Goal: Task Accomplishment & Management: Manage account settings

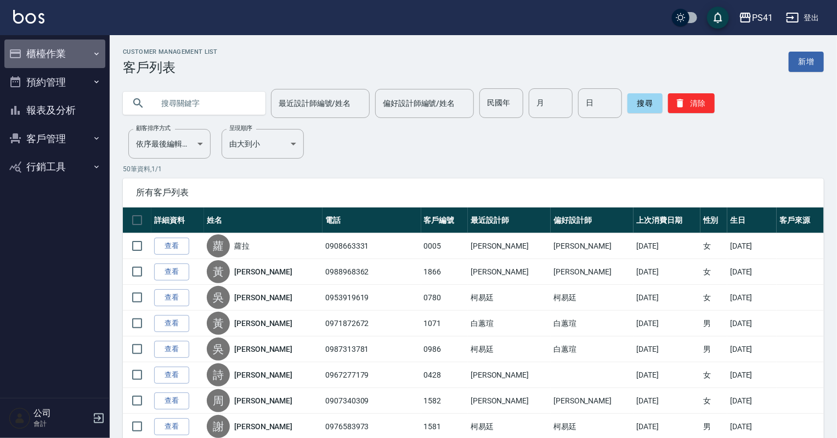
click at [46, 55] on button "櫃檯作業" at bounding box center [54, 53] width 101 height 29
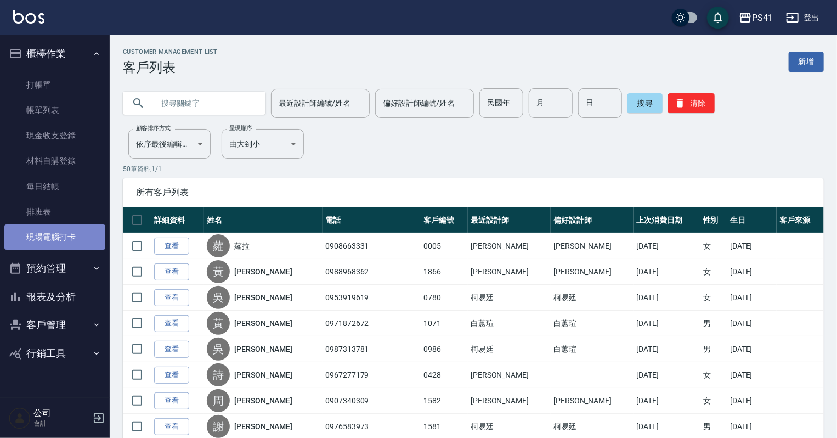
click at [55, 237] on link "現場電腦打卡" at bounding box center [54, 236] width 101 height 25
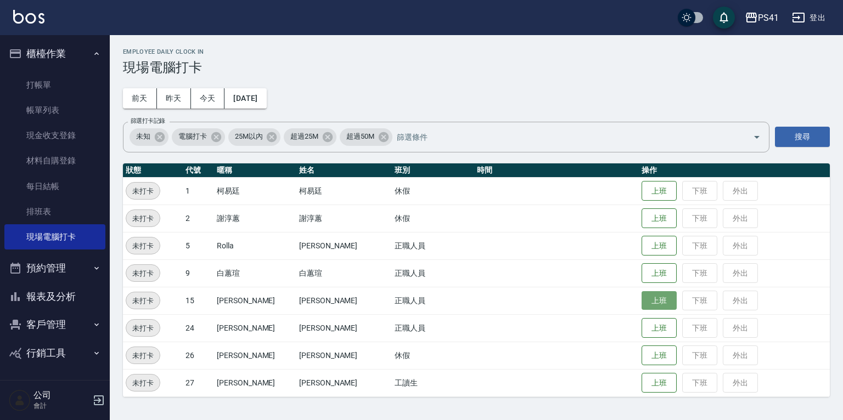
click at [644, 296] on button "上班" at bounding box center [658, 300] width 35 height 19
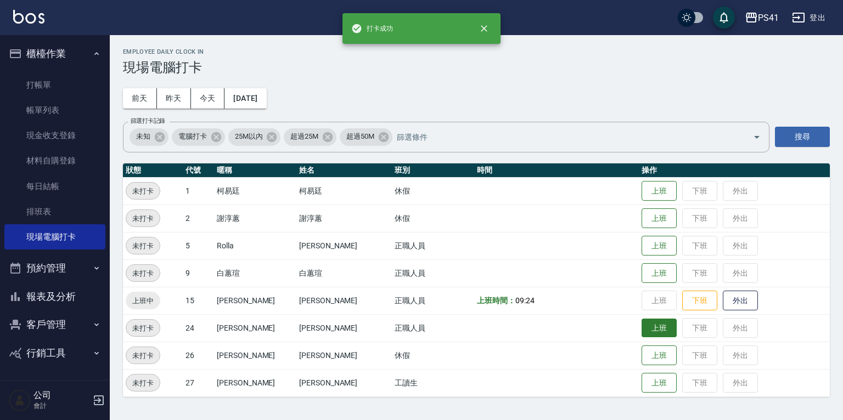
click at [641, 333] on button "上班" at bounding box center [658, 328] width 35 height 19
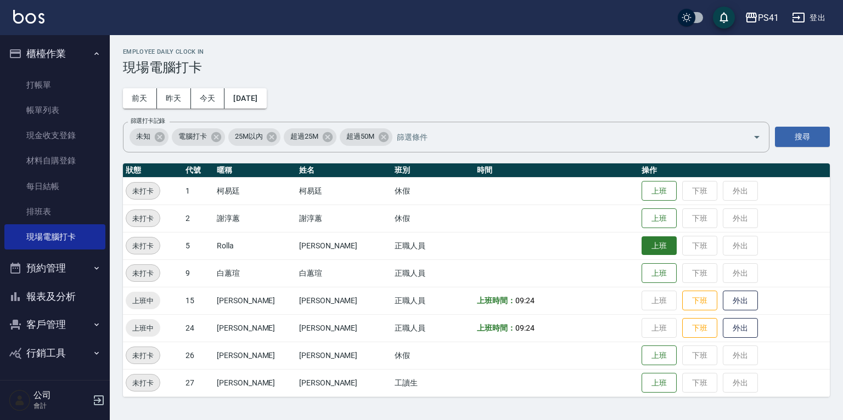
click at [647, 251] on button "上班" at bounding box center [658, 245] width 35 height 19
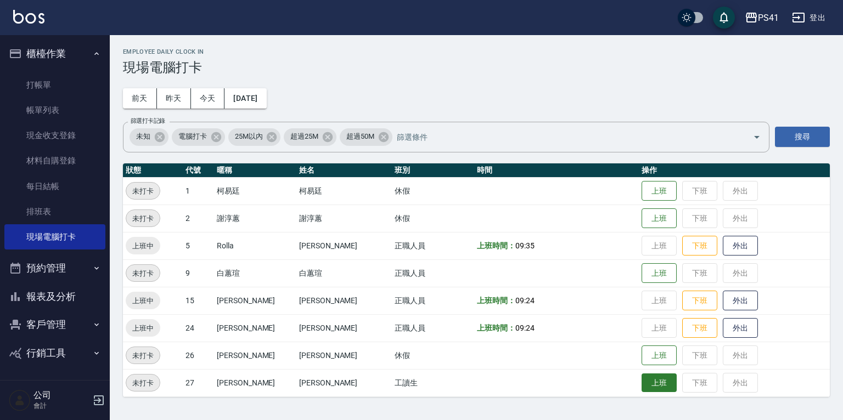
click at [641, 383] on button "上班" at bounding box center [658, 383] width 35 height 19
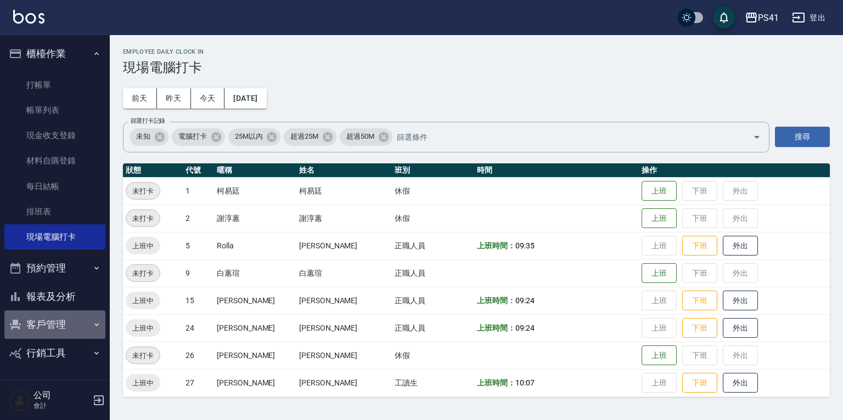
click at [89, 317] on button "客戶管理" at bounding box center [54, 325] width 101 height 29
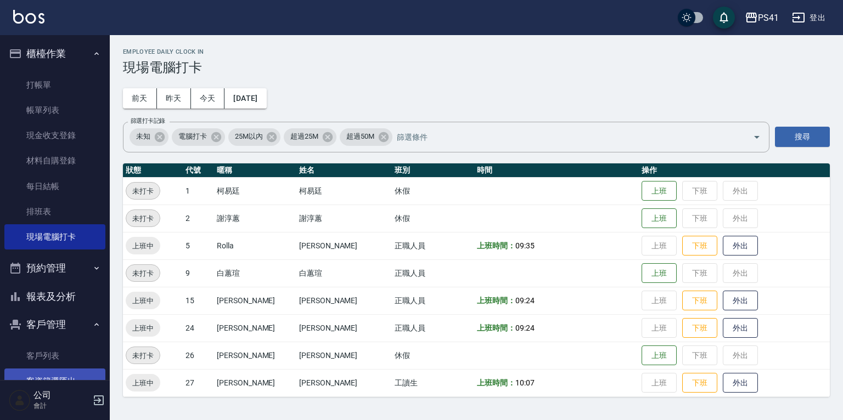
drag, startPoint x: 58, startPoint y: 355, endPoint x: 61, endPoint y: 371, distance: 15.6
click at [58, 355] on link "客戶列表" at bounding box center [54, 355] width 101 height 25
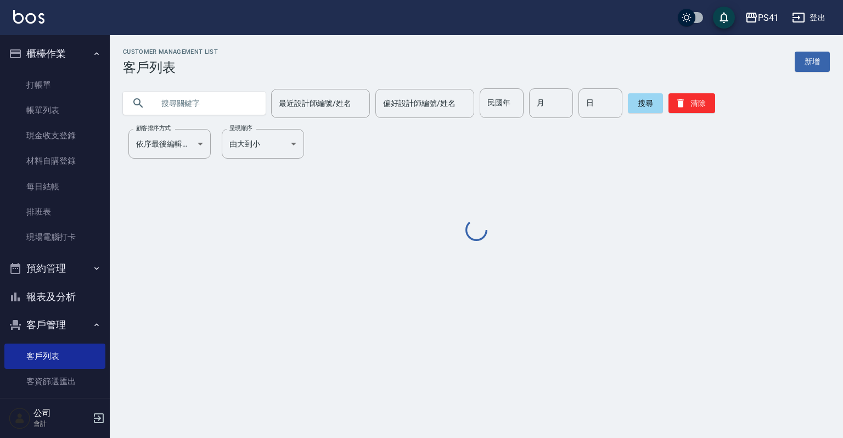
click at [201, 97] on input "text" at bounding box center [205, 103] width 103 height 30
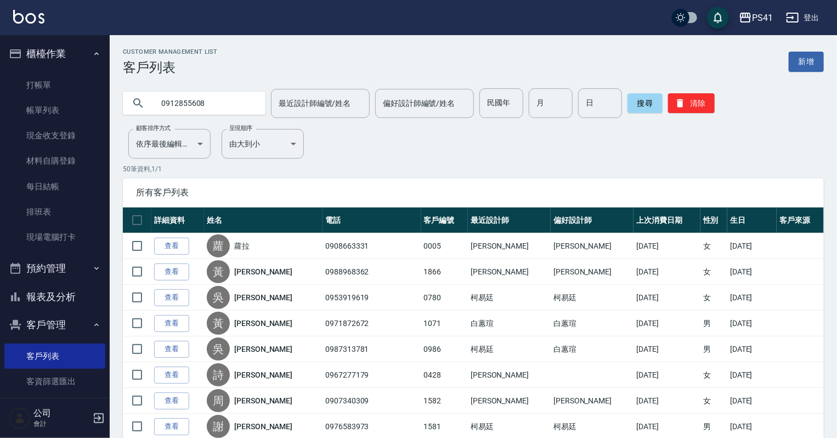
type input "0912855608"
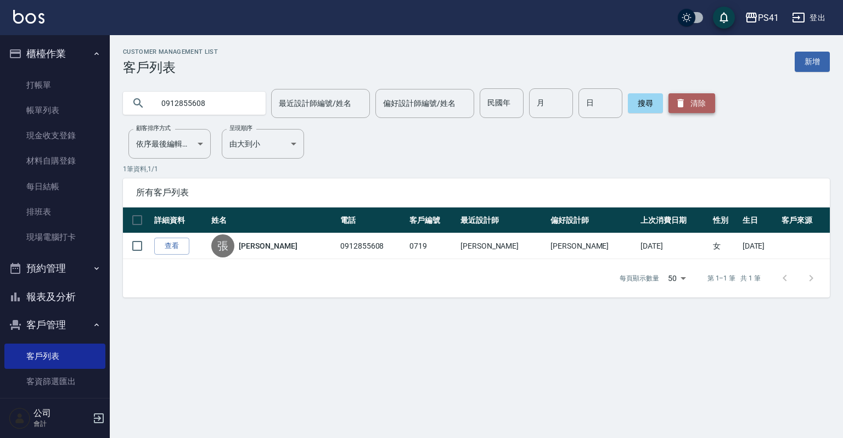
click at [692, 108] on button "清除" at bounding box center [691, 103] width 47 height 20
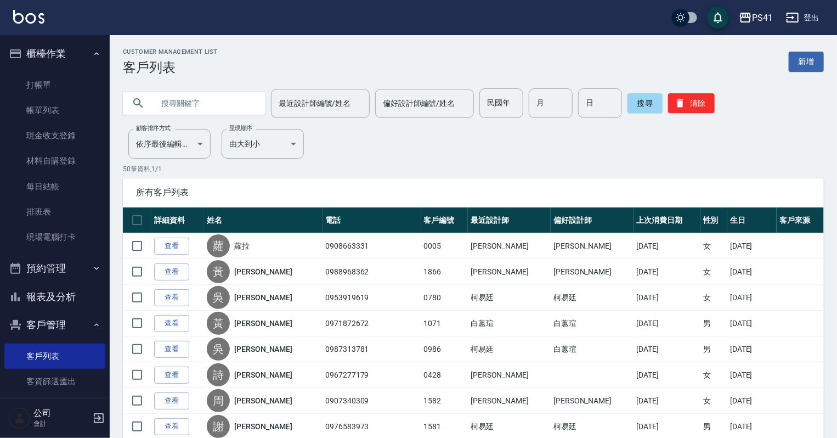
click at [218, 100] on input "text" at bounding box center [205, 103] width 103 height 30
type input "0968643395"
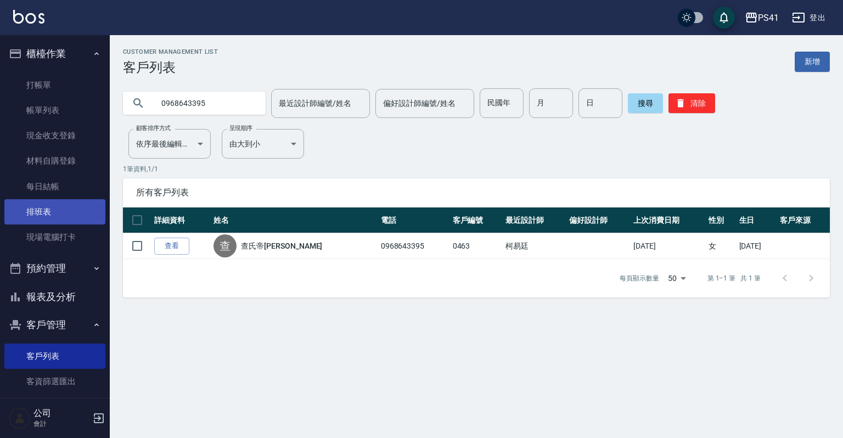
click at [65, 211] on link "排班表" at bounding box center [54, 211] width 101 height 25
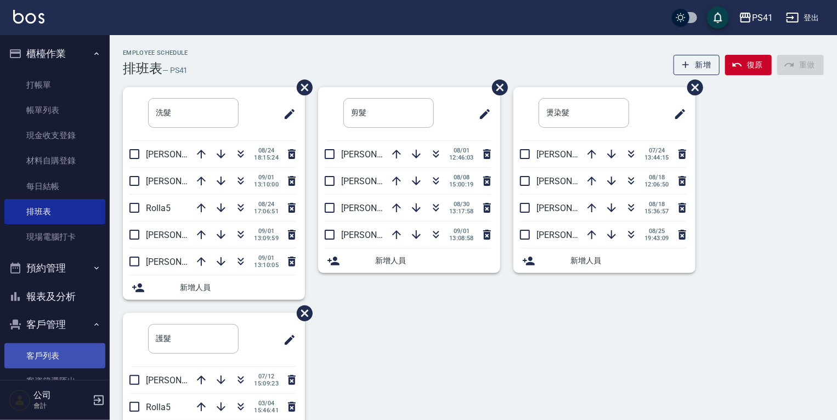
click at [53, 351] on link "客戶列表" at bounding box center [54, 355] width 101 height 25
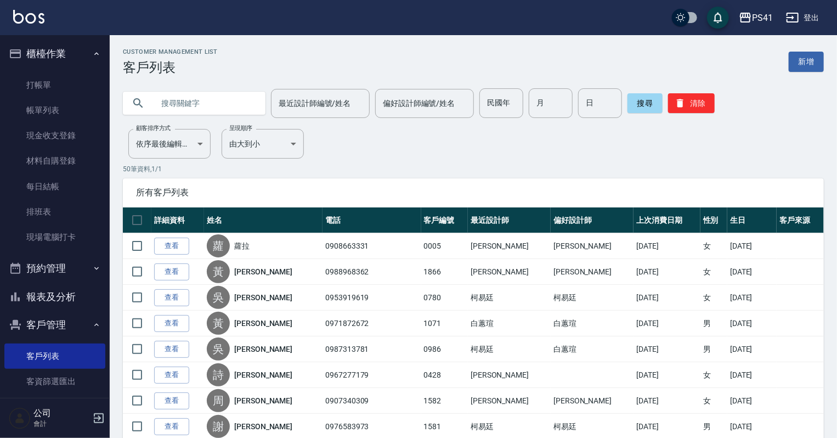
click at [214, 95] on input "text" at bounding box center [205, 103] width 103 height 30
type input "0923188030"
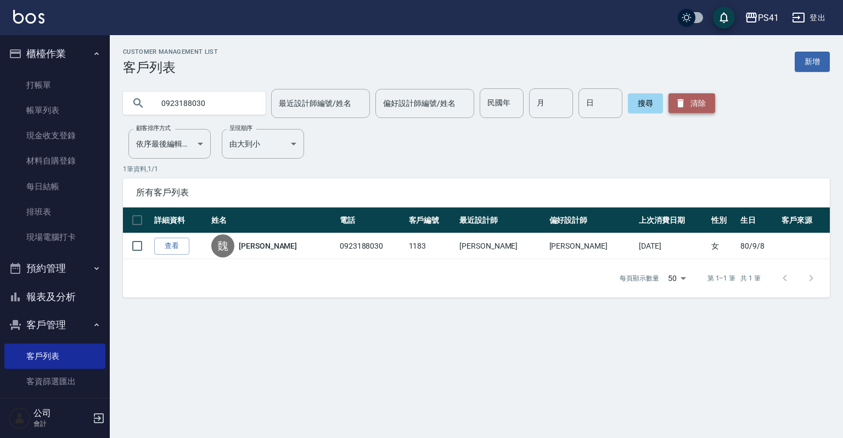
click at [708, 107] on button "清除" at bounding box center [691, 103] width 47 height 20
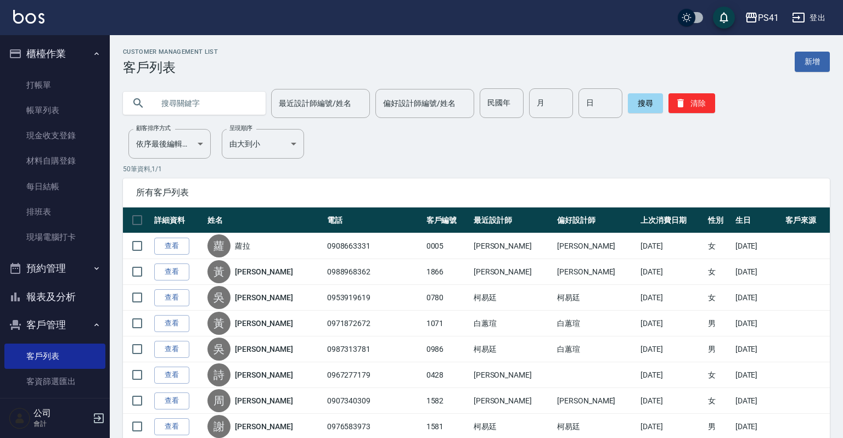
click at [219, 103] on input "text" at bounding box center [205, 103] width 103 height 30
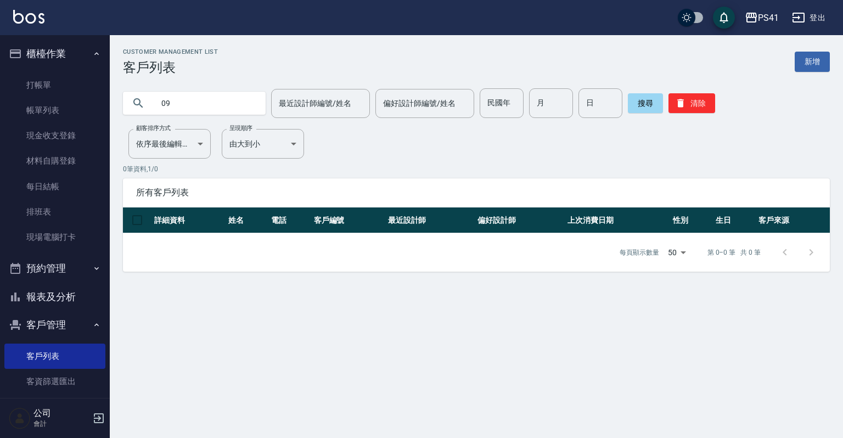
type input "0"
type input "[PERSON_NAME]"
drag, startPoint x: 194, startPoint y: 97, endPoint x: 118, endPoint y: 108, distance: 76.6
click at [118, 108] on div "[PERSON_NAME] 最近設計師編號/姓名 最近設計師編號/姓名 偏好設計師編號/姓名 偏好設計師編號/姓名 民國年 民國年 月 月 日 日 搜尋 清除" at bounding box center [470, 96] width 720 height 43
type input "0928422675"
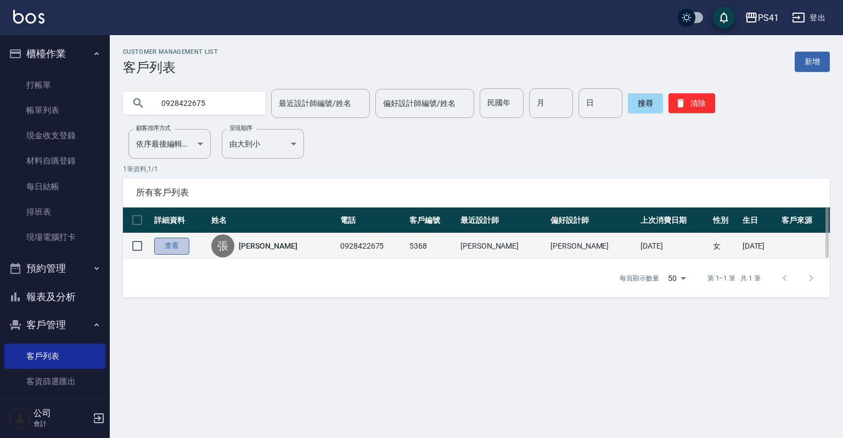
click at [162, 246] on link "查看" at bounding box center [171, 246] width 35 height 17
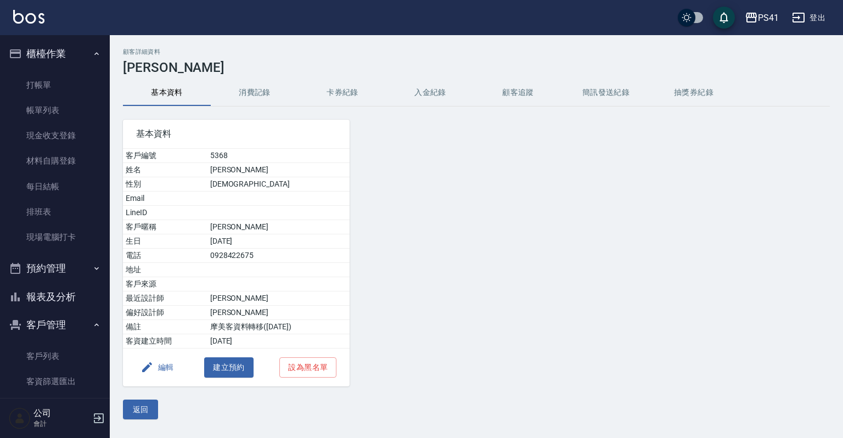
click at [266, 93] on button "消費記錄" at bounding box center [255, 93] width 88 height 26
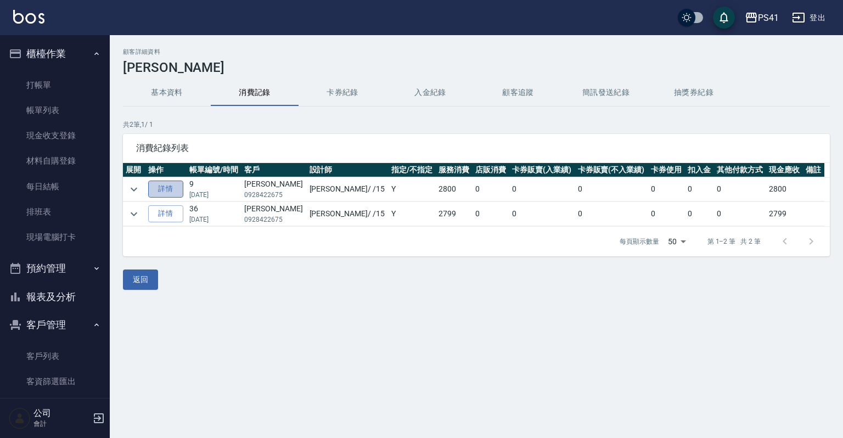
click at [182, 185] on link "詳情" at bounding box center [165, 188] width 35 height 17
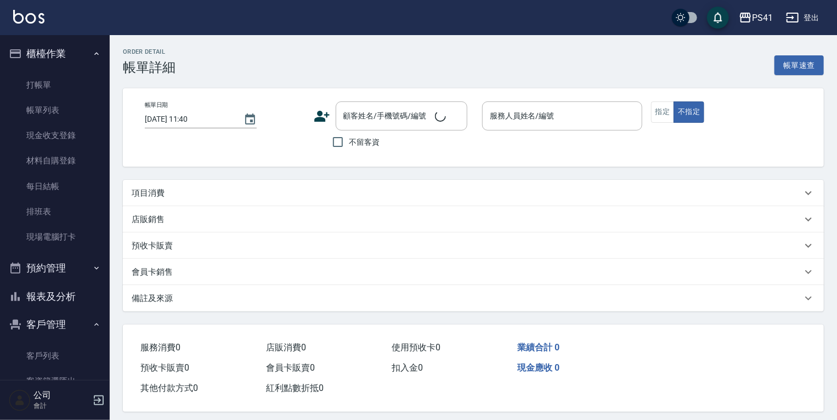
type input "[DATE] 17:06"
type input "[PERSON_NAME]-15"
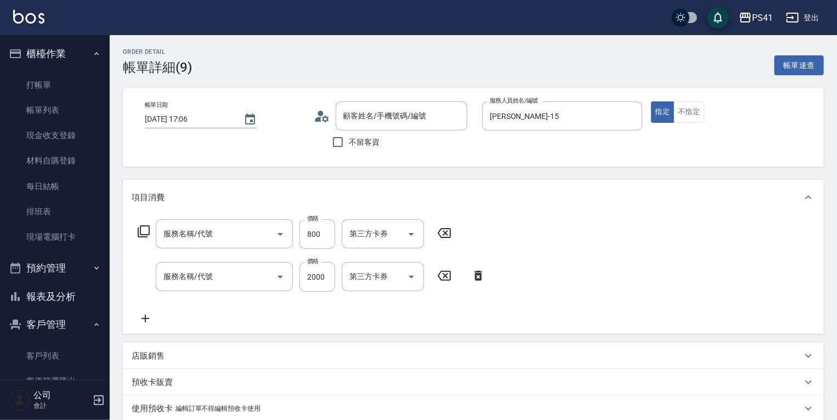
type input "[PERSON_NAME]/0928422675/5368"
type input "原價401~800護髮(50800)"
type input "2000以上燙髮(32000)"
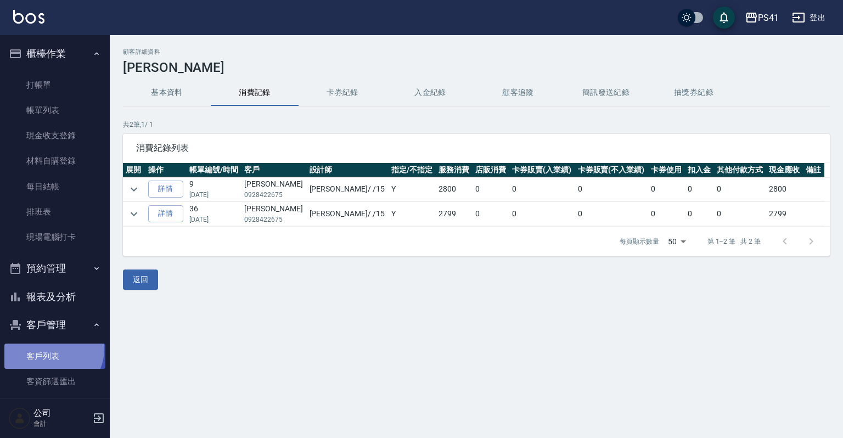
click at [53, 349] on link "客戶列表" at bounding box center [54, 355] width 101 height 25
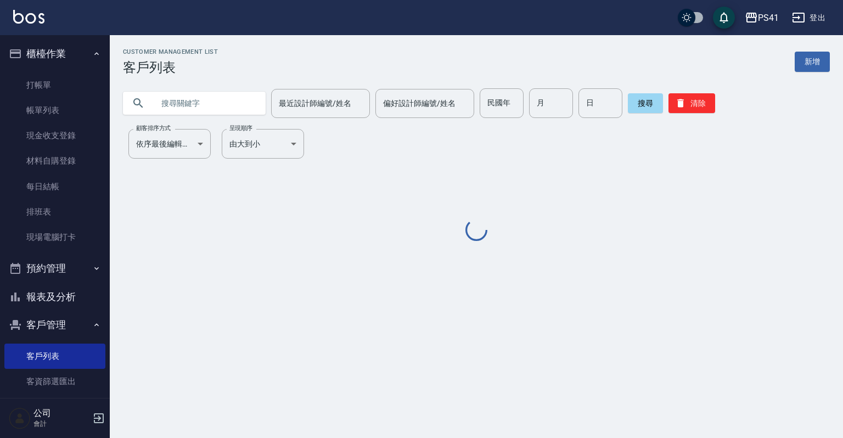
click at [205, 97] on input "text" at bounding box center [205, 103] width 103 height 30
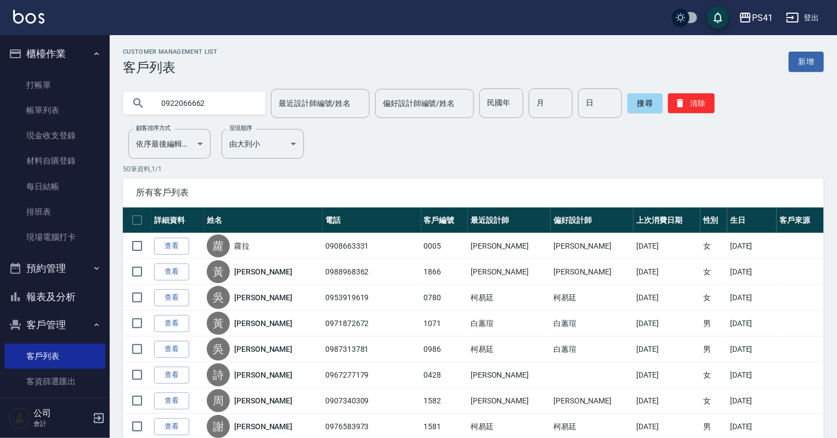
type input "0922066662"
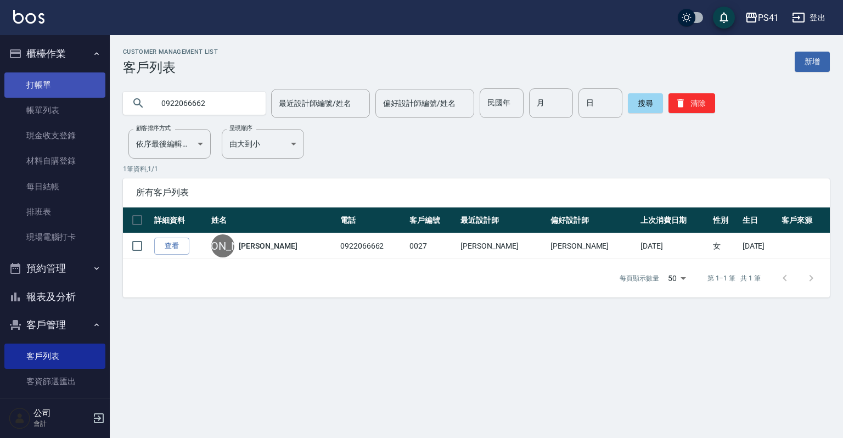
drag, startPoint x: 205, startPoint y: 93, endPoint x: 77, endPoint y: 92, distance: 127.8
click at [144, 97] on div "0922066662" at bounding box center [194, 103] width 143 height 23
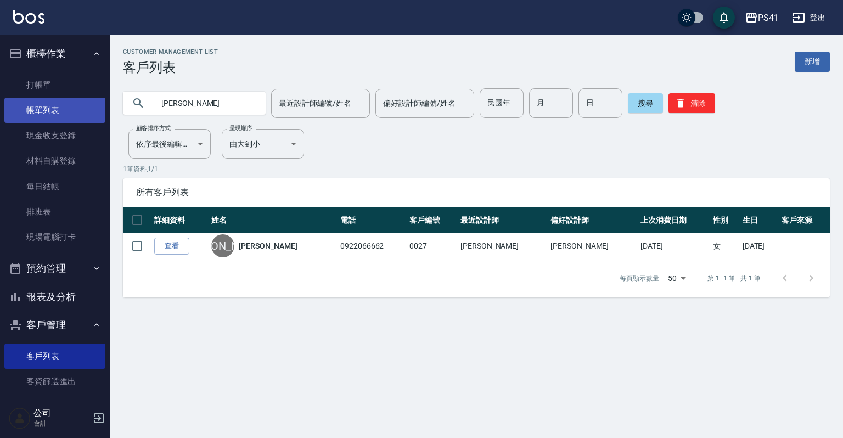
type input "[PERSON_NAME]"
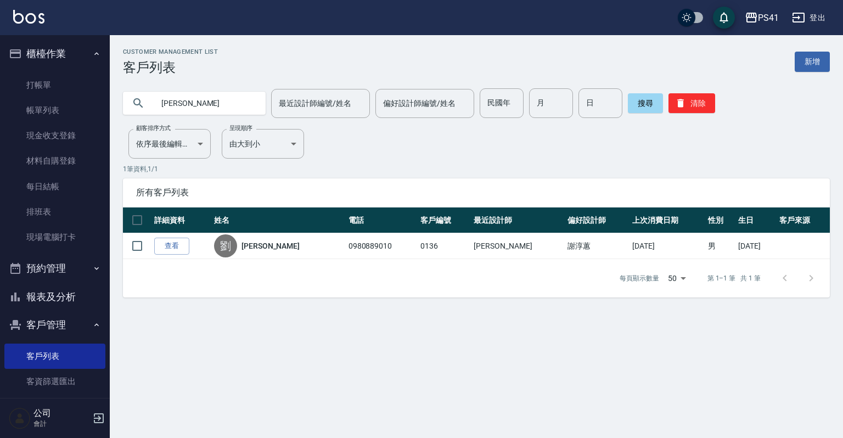
click at [699, 92] on div "搜尋 清除" at bounding box center [671, 103] width 87 height 30
click at [699, 97] on button "清除" at bounding box center [691, 103] width 47 height 20
